Goal: Task Accomplishment & Management: Use online tool/utility

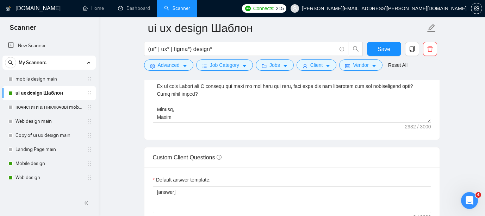
scroll to position [914, 0]
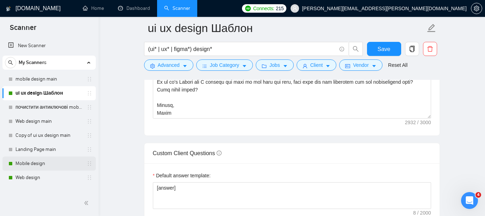
click at [30, 165] on link "Mobile design" at bounding box center [48, 164] width 67 height 14
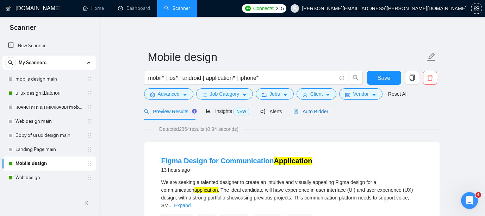
click at [313, 112] on span "Auto Bidder" at bounding box center [310, 112] width 35 height 6
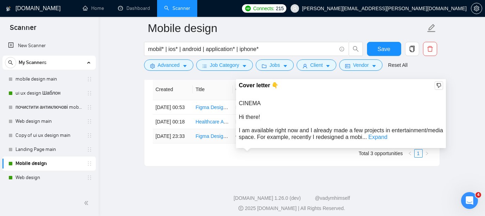
scroll to position [1840, 0]
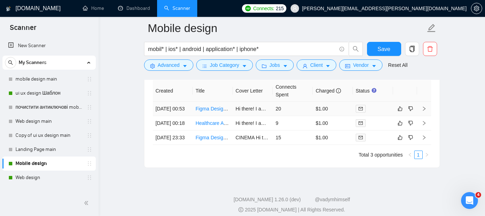
click at [213, 112] on link "Figma Design for Communication Application" at bounding box center [244, 109] width 98 height 6
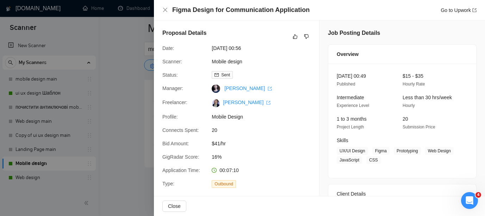
click at [108, 89] on div at bounding box center [242, 108] width 485 height 216
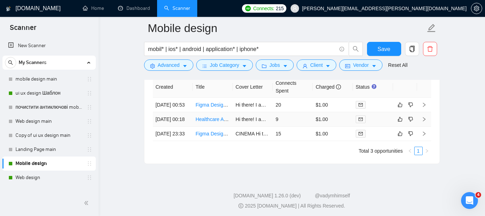
scroll to position [1838, 0]
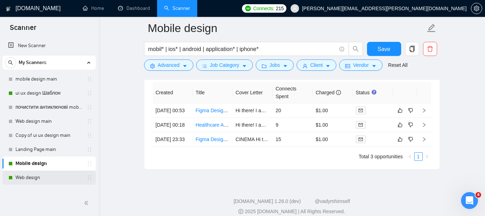
click at [30, 177] on link "Web design" at bounding box center [48, 178] width 67 height 14
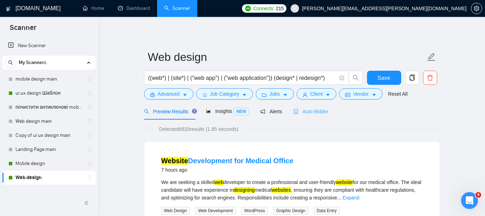
click at [308, 116] on div "Auto Bidder" at bounding box center [310, 111] width 35 height 17
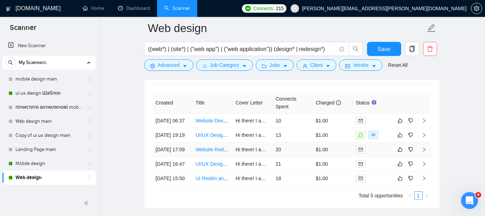
scroll to position [1732, 0]
click at [204, 139] on link "UI/UX Designer for Web3 Browser Application" at bounding box center [245, 136] width 100 height 6
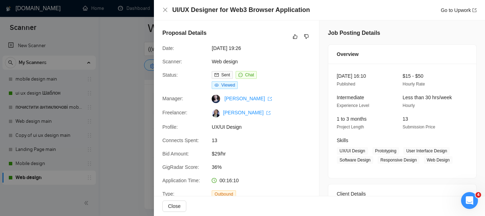
click at [118, 74] on div at bounding box center [242, 108] width 485 height 216
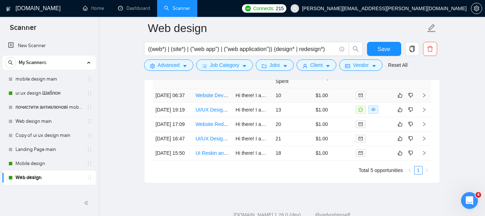
scroll to position [1758, 0]
click at [210, 99] on link "Website Development for Medical Office" at bounding box center [239, 96] width 88 height 6
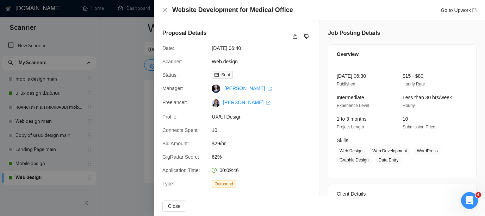
click at [125, 77] on div at bounding box center [242, 108] width 485 height 216
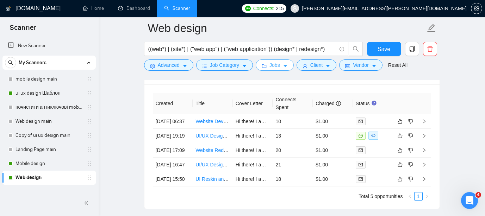
scroll to position [1727, 0]
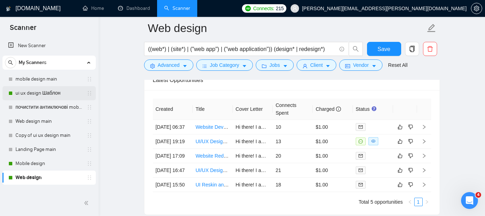
click at [51, 94] on link "ui ux design Шаблон" at bounding box center [48, 93] width 67 height 14
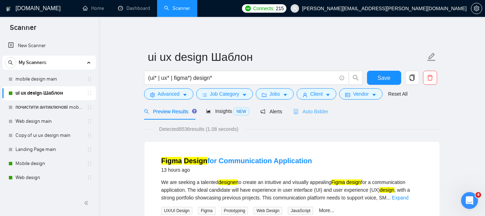
click at [308, 115] on div "Auto Bidder" at bounding box center [310, 111] width 35 height 17
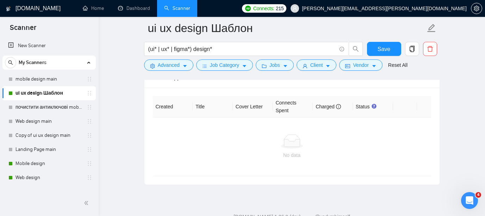
scroll to position [1826, 0]
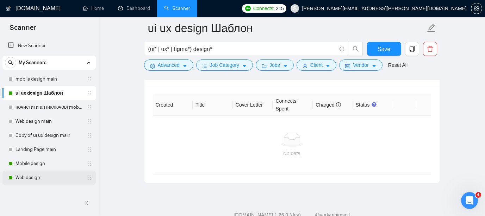
click at [37, 181] on link "Web design" at bounding box center [48, 178] width 67 height 14
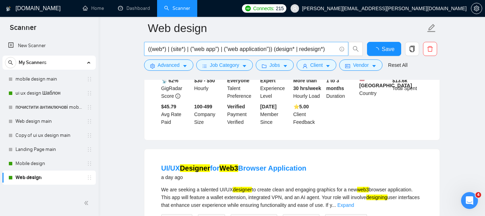
scroll to position [1530, 0]
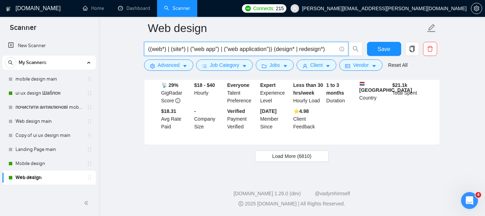
click at [282, 50] on input "((web*) | (site*) | ("web app") | ("web application")) (design* | redesign*)" at bounding box center [242, 49] width 188 height 9
click at [334, 52] on input "((web*) | (site*) | ("web app") | ("web application")) design* | redesign*)" at bounding box center [242, 49] width 188 height 9
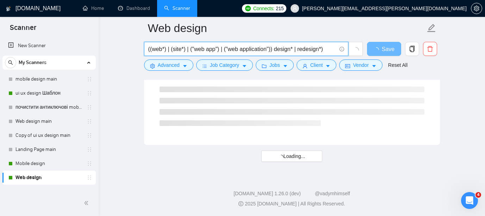
scroll to position [958, 0]
click at [278, 49] on input "((web*) | (site*) | ("web app") | ("web application")) design* | redesign*" at bounding box center [242, 49] width 188 height 9
click at [150, 50] on input "((web*) | (site*) | ("web app") | ("web application") design* | redesign*" at bounding box center [242, 49] width 188 height 9
click at [383, 48] on span "Save" at bounding box center [387, 49] width 13 height 9
click at [227, 50] on input "(web*) | (site*) | ("web app") | ("web application") design* | redesign*" at bounding box center [242, 49] width 188 height 9
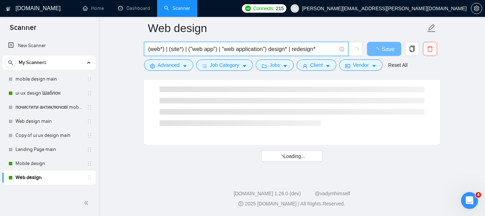
click at [165, 50] on input "(web*) | (site*) | ("web app") | "web application") design* | redesign*" at bounding box center [242, 49] width 188 height 9
click at [184, 49] on input "(web* | (site*) | ("web app") | "web application") design* | redesign*" at bounding box center [242, 49] width 188 height 9
click at [170, 49] on input "(web* | (site* | ("web app") | "web application") design* | redesign*" at bounding box center [242, 49] width 188 height 9
click at [215, 49] on input "(web* | site* | ("web app") | "web application") design* | redesign*" at bounding box center [242, 49] width 188 height 9
click at [186, 48] on input "(web* | site* | ("web app" | "web application") design* | redesign*" at bounding box center [242, 49] width 188 height 9
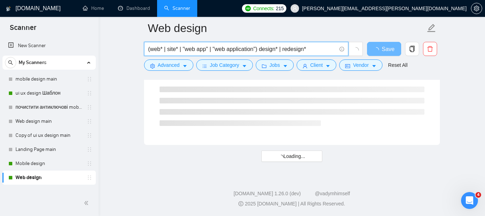
click at [262, 48] on input "(web* | site* | "web app" | "web application") design* | redesign*" at bounding box center [242, 49] width 188 height 9
type input "(web* | site* | "web app" | "web application") design* | redesign*"
click at [381, 48] on span "Save" at bounding box center [387, 49] width 13 height 9
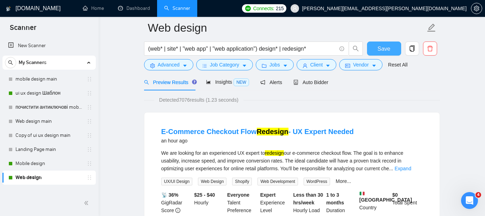
scroll to position [0, 0]
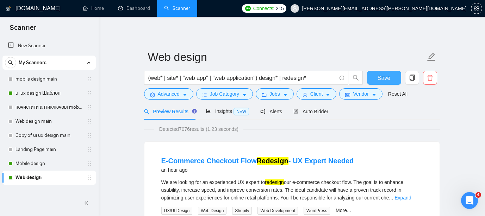
click at [386, 77] on span "Save" at bounding box center [383, 78] width 13 height 9
